Goal: Task Accomplishment & Management: Use online tool/utility

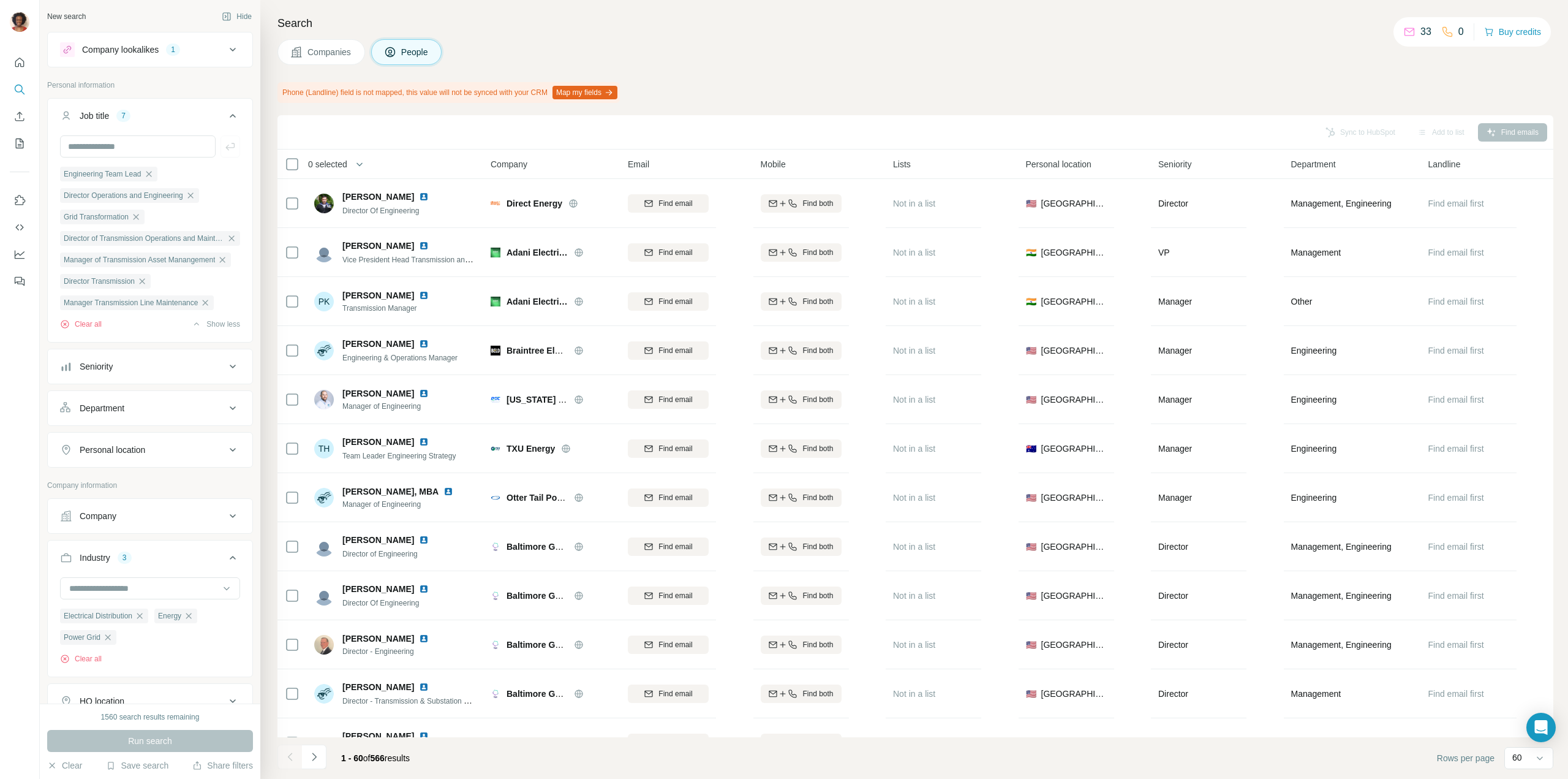
scroll to position [13737, 0]
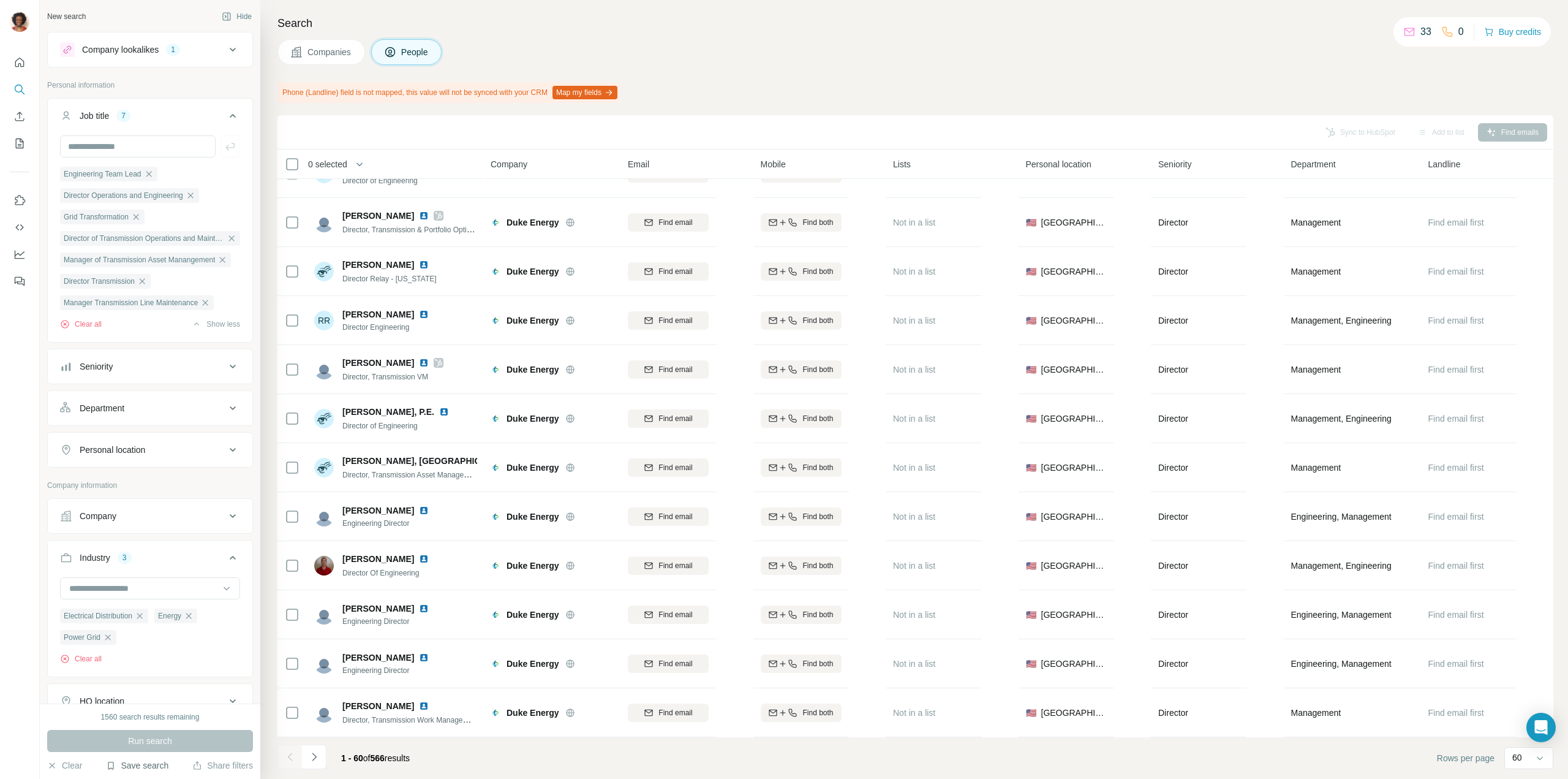
click at [151, 763] on button "Save search" at bounding box center [137, 766] width 63 height 13
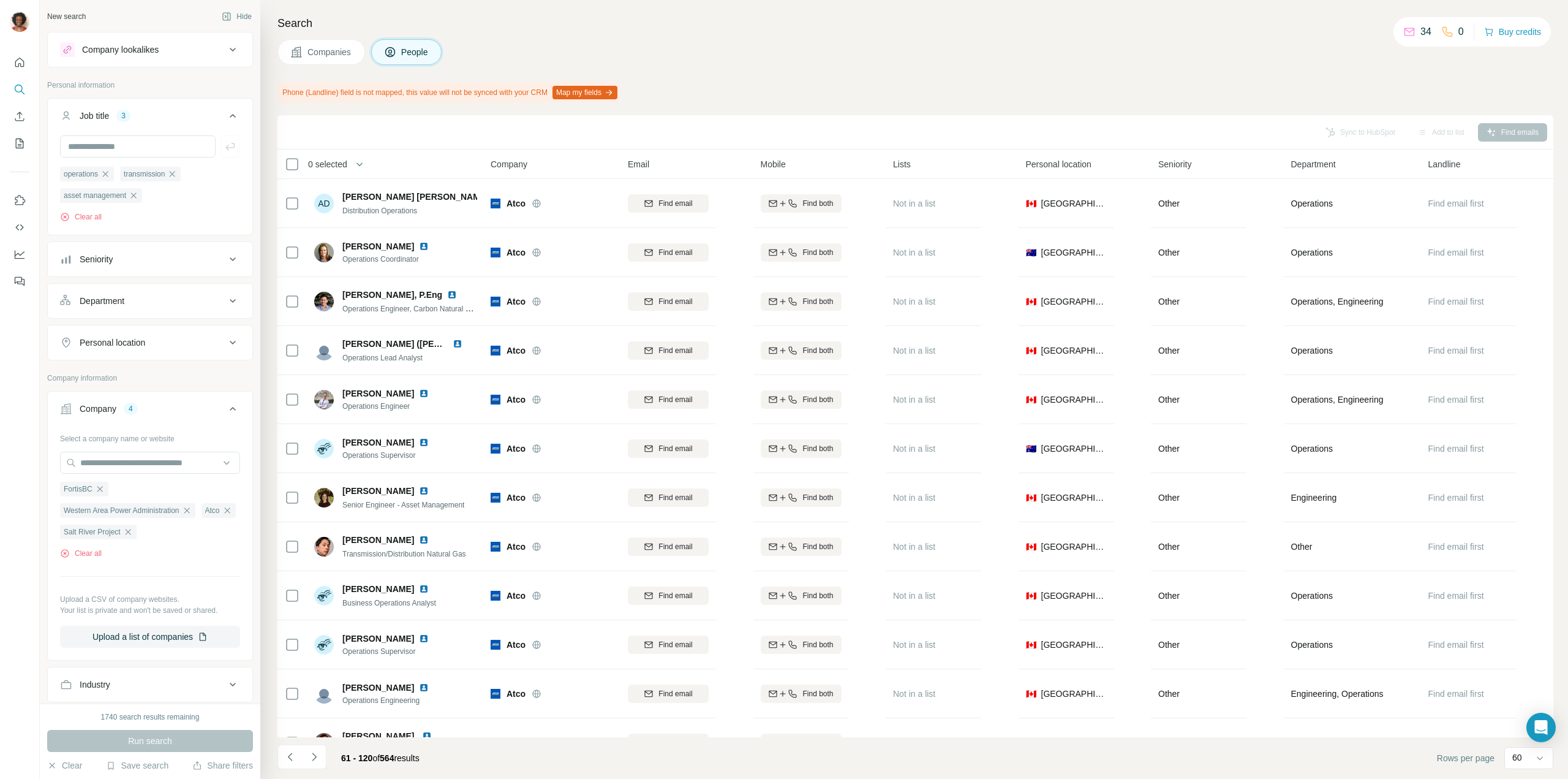
scroll to position [245, 0]
click at [146, 768] on button "Save search" at bounding box center [137, 766] width 63 height 13
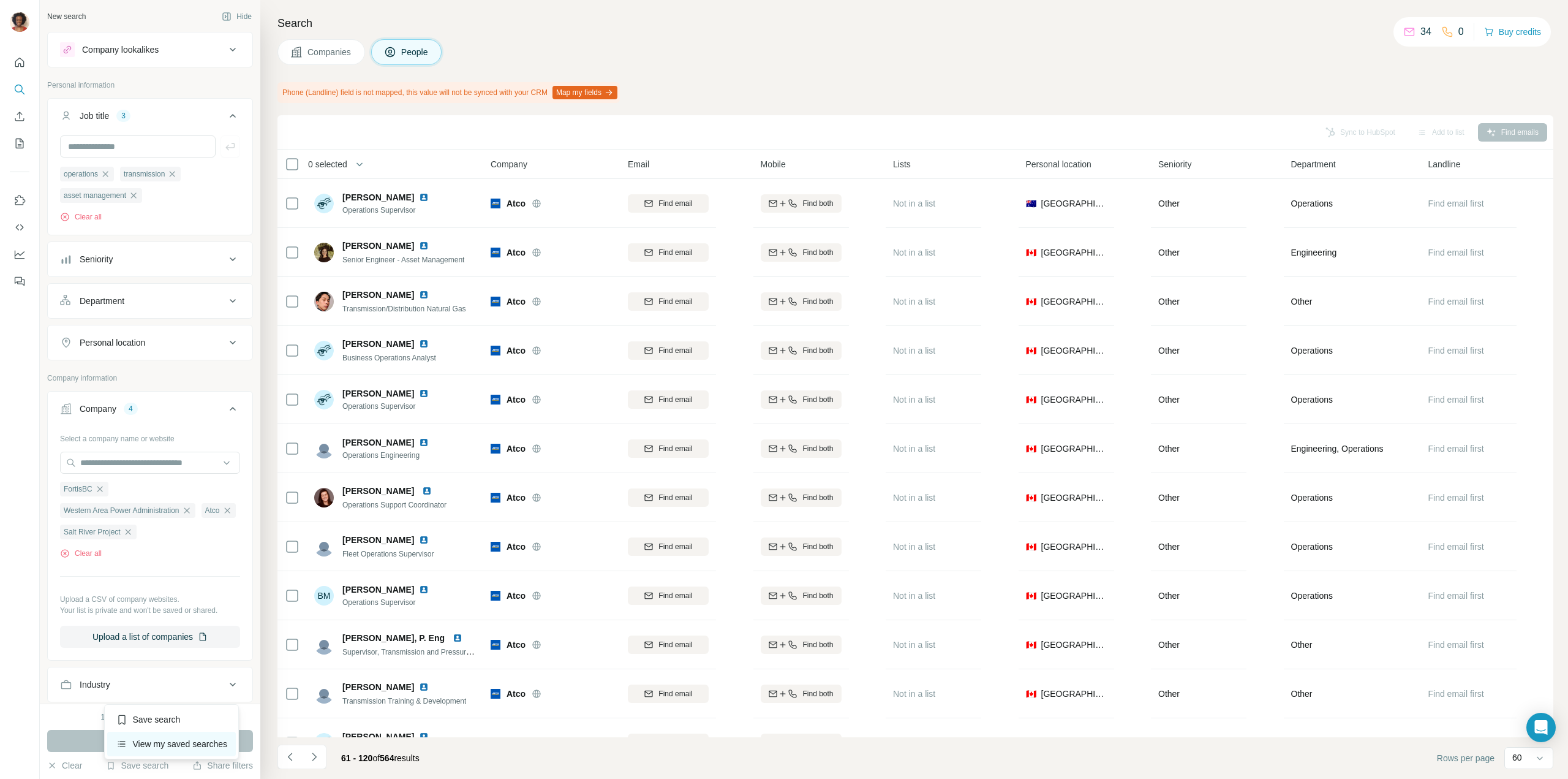
click at [176, 747] on div "View my saved searches" at bounding box center [172, 743] width 129 height 24
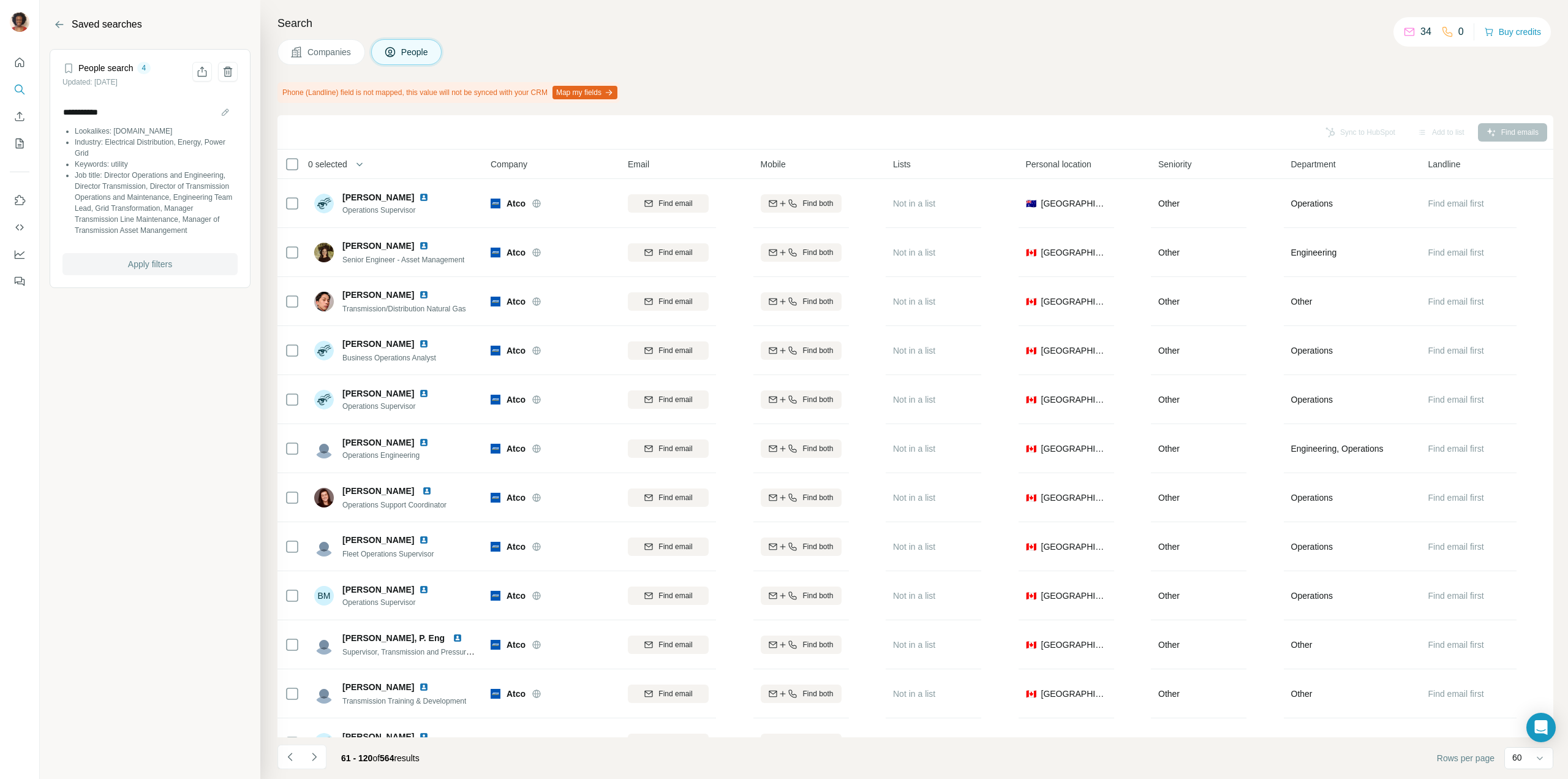
click at [156, 266] on span "Apply filters" at bounding box center [150, 264] width 44 height 13
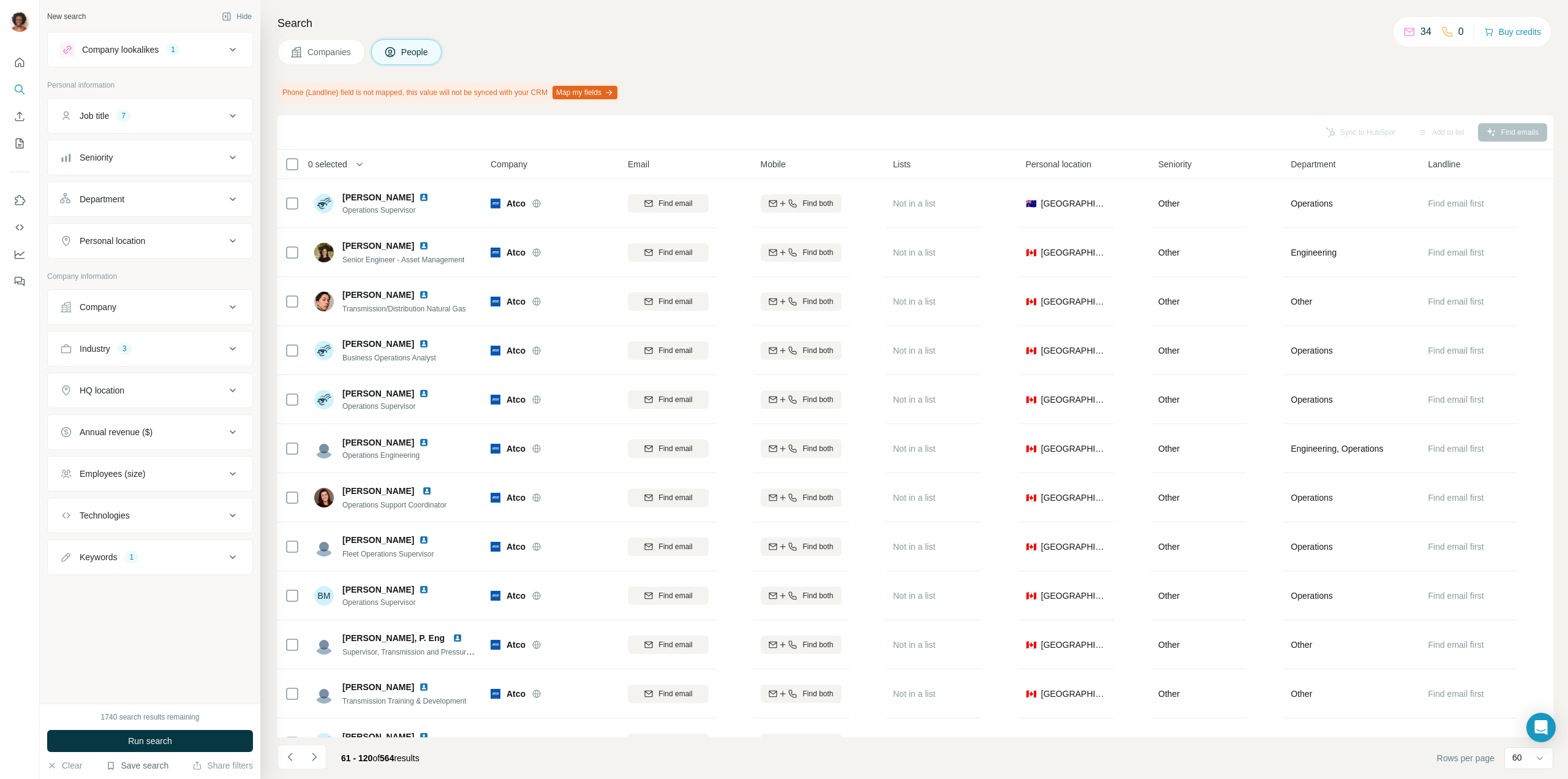
click at [143, 768] on button "Save search" at bounding box center [137, 766] width 63 height 13
click at [158, 723] on div "Save search" at bounding box center [172, 719] width 129 height 24
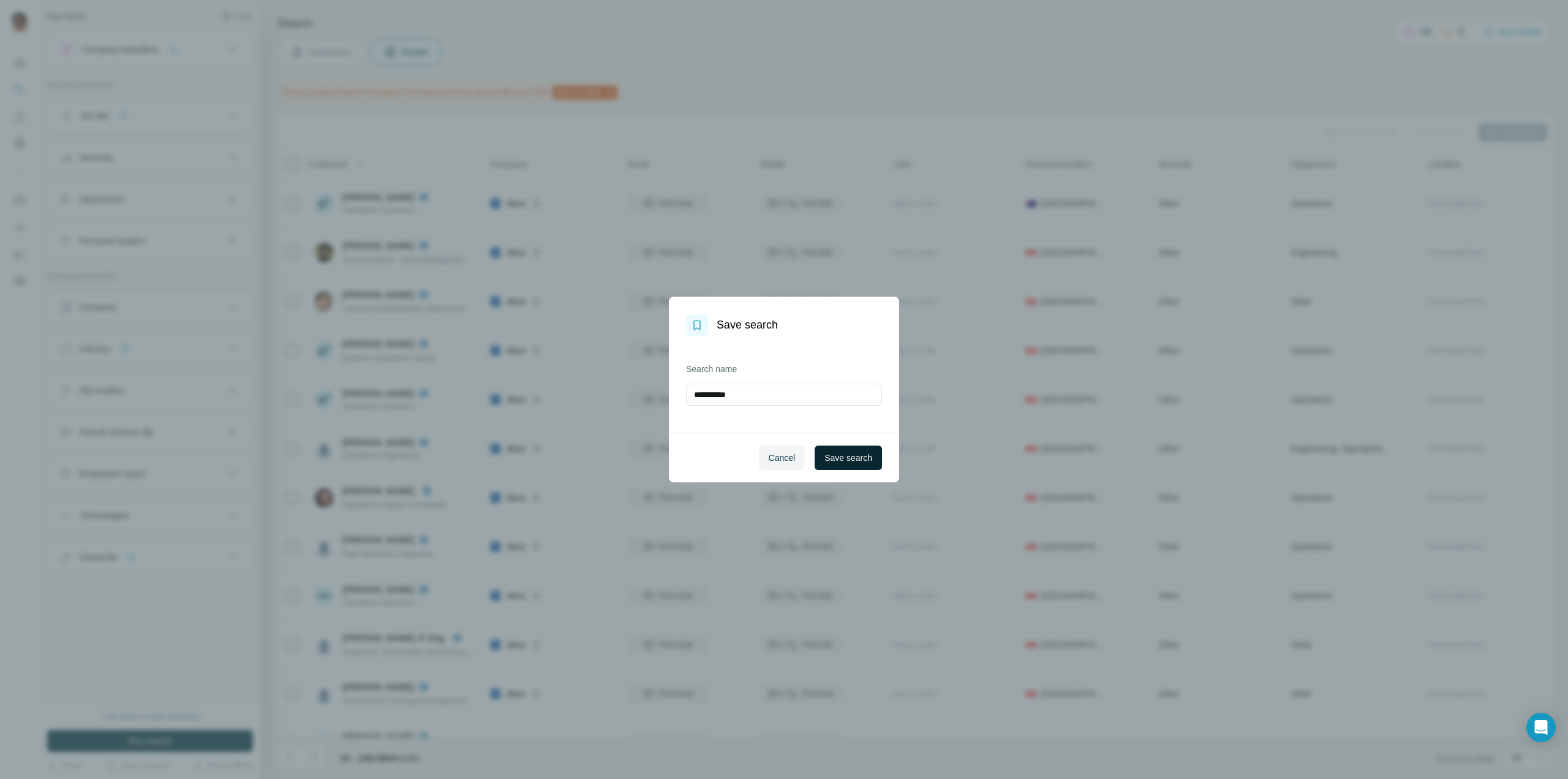
click at [833, 459] on span "Save search" at bounding box center [848, 458] width 48 height 13
